Goal: Transaction & Acquisition: Subscribe to service/newsletter

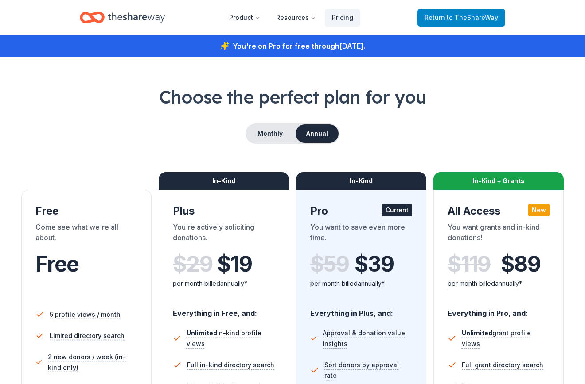
click at [470, 15] on span "to TheShareWay" at bounding box center [472, 18] width 51 height 8
click at [471, 17] on span "to TheShareWay" at bounding box center [472, 18] width 51 height 8
click at [471, 18] on span "to TheShareWay" at bounding box center [472, 18] width 51 height 8
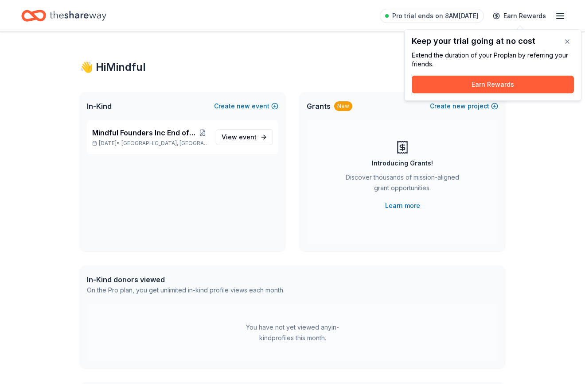
click at [566, 31] on div "Keep your trial going at no cost Extend the duration of your Pro plan by referr…" at bounding box center [492, 65] width 177 height 72
click at [568, 41] on button "button" at bounding box center [567, 42] width 18 height 18
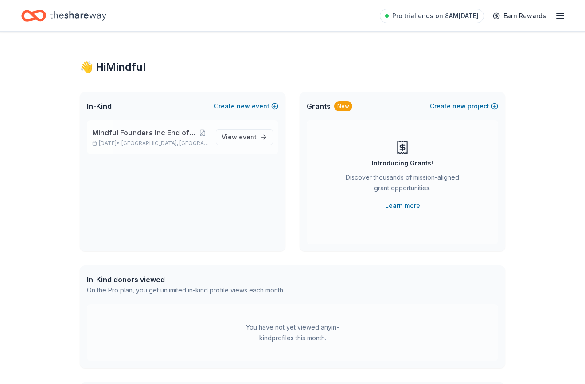
click at [159, 144] on span "Denver, CO" at bounding box center [164, 143] width 87 height 7
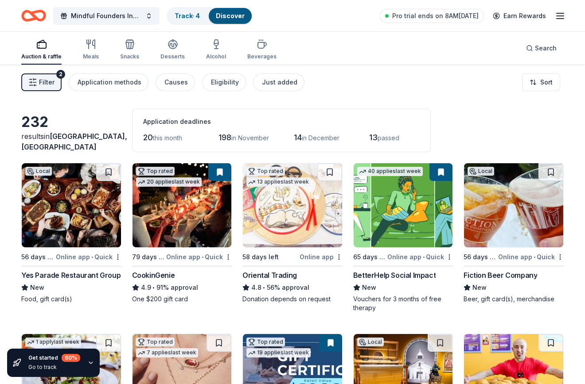
click at [559, 12] on icon "button" at bounding box center [560, 16] width 11 height 11
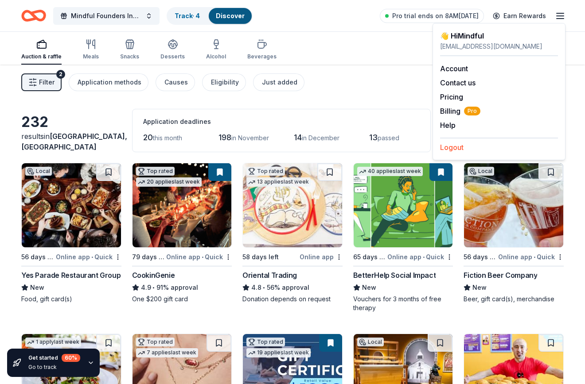
click at [447, 148] on button "Logout" at bounding box center [451, 147] width 23 height 11
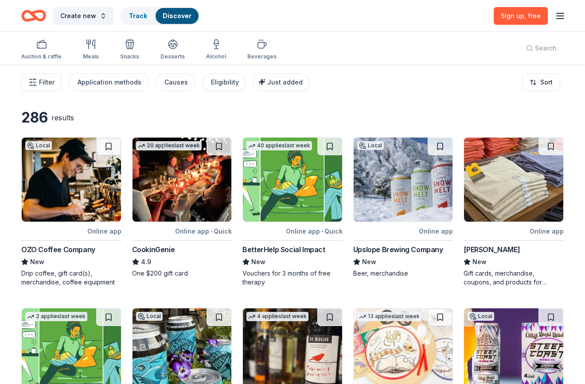
click at [562, 16] on icon "button" at bounding box center [560, 16] width 11 height 11
click at [453, 85] on button "Log in" at bounding box center [450, 86] width 20 height 11
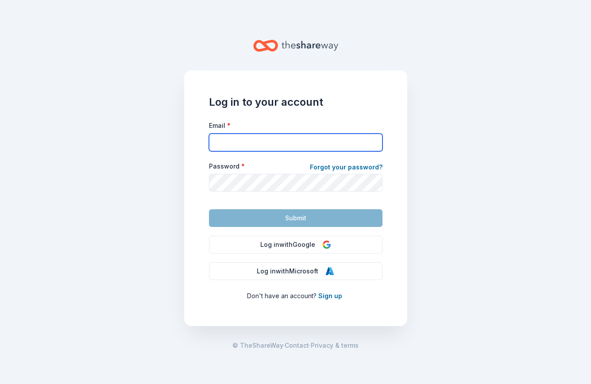
click at [291, 138] on input "Email *" at bounding box center [296, 143] width 174 height 18
click at [456, 182] on main "Log in to your account Email * Password * Forgot your password? Submit Log in w…" at bounding box center [295, 192] width 591 height 384
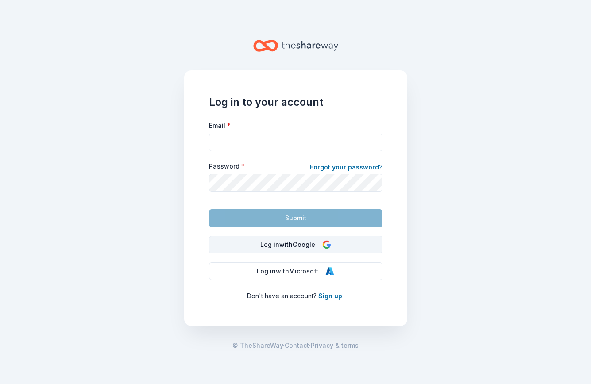
click at [346, 247] on button "Log in with Google" at bounding box center [296, 245] width 174 height 18
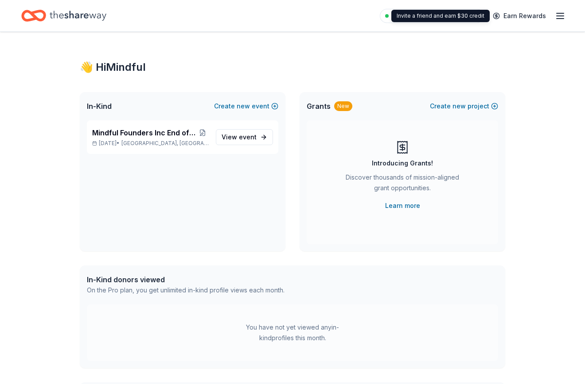
click at [451, 19] on div "Invite a friend and earn $30 credit Invite a friend and earn $30 credit" at bounding box center [440, 16] width 98 height 12
click at [404, 12] on span "Pro trial ends on 2PM, 10/2" at bounding box center [435, 16] width 86 height 11
click at [404, 16] on span "Pro trial ends on 2PM, 10/2" at bounding box center [435, 16] width 86 height 11
click at [406, 16] on span "Pro trial ends on 2PM, 10/2" at bounding box center [435, 16] width 86 height 11
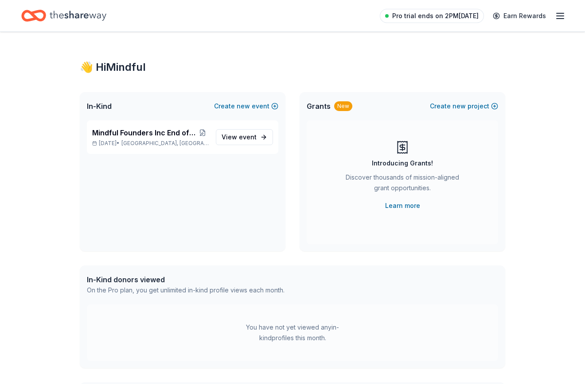
click at [409, 16] on span "Pro trial ends on 2PM, 10/2" at bounding box center [435, 16] width 86 height 11
click at [447, 18] on span "Pro trial ends on 2PM, 10/2" at bounding box center [435, 16] width 86 height 11
click at [555, 12] on icon "button" at bounding box center [560, 16] width 11 height 11
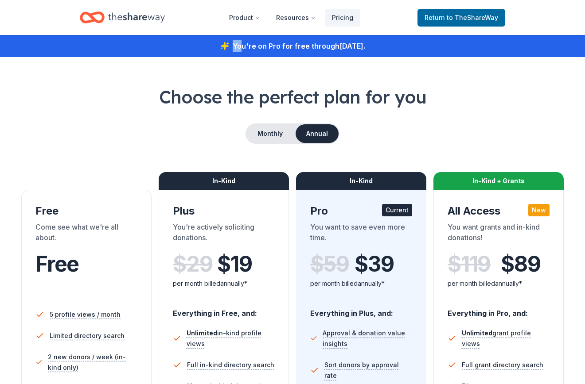
drag, startPoint x: 222, startPoint y: 44, endPoint x: 481, endPoint y: 43, distance: 258.3
click at [481, 43] on div "You're on Pro for free through October 02, 2025 ." at bounding box center [292, 46] width 585 height 22
click at [68, 211] on div "Free" at bounding box center [86, 211] width 102 height 14
click at [69, 210] on div "Free" at bounding box center [86, 211] width 102 height 14
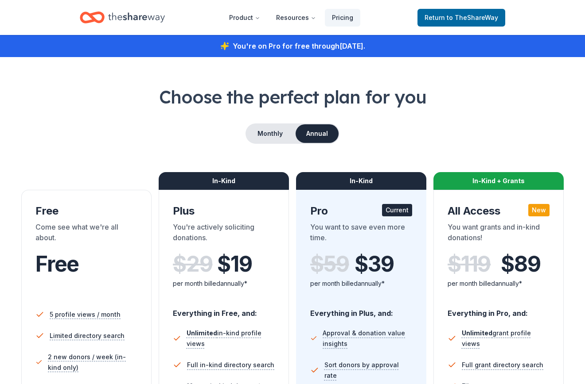
click at [70, 210] on div "Free" at bounding box center [86, 211] width 102 height 14
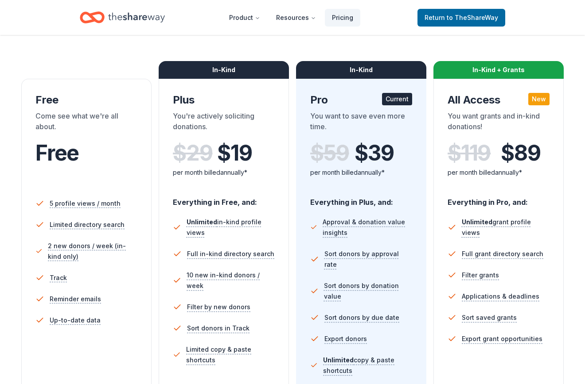
scroll to position [177, 0]
